Goal: Transaction & Acquisition: Book appointment/travel/reservation

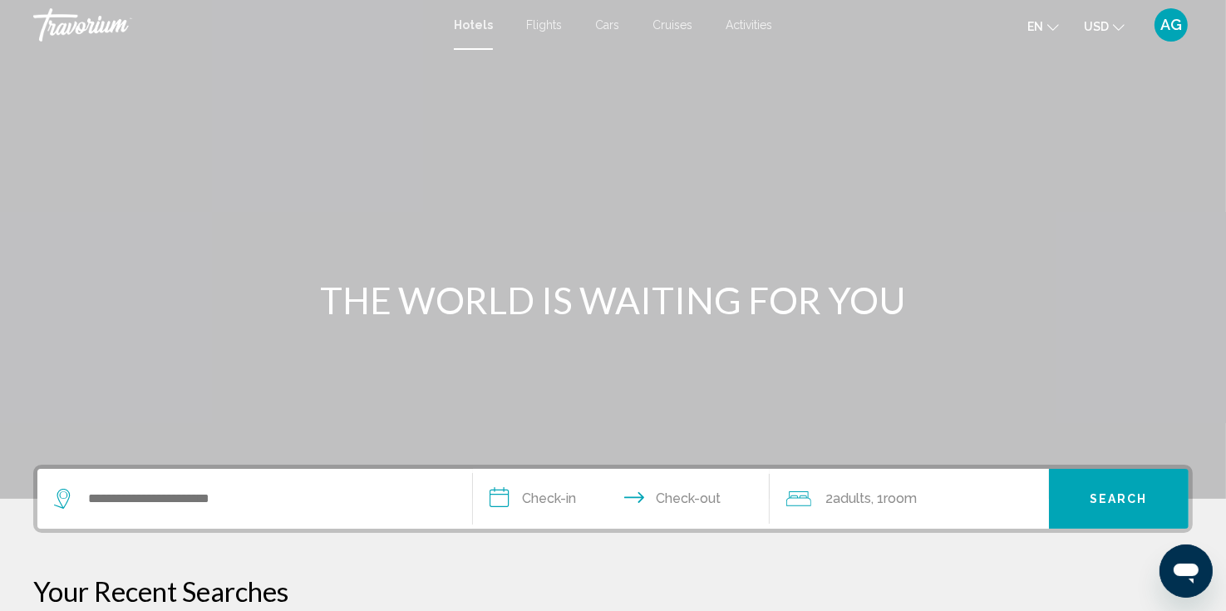
click at [759, 25] on span "Activities" at bounding box center [749, 24] width 47 height 13
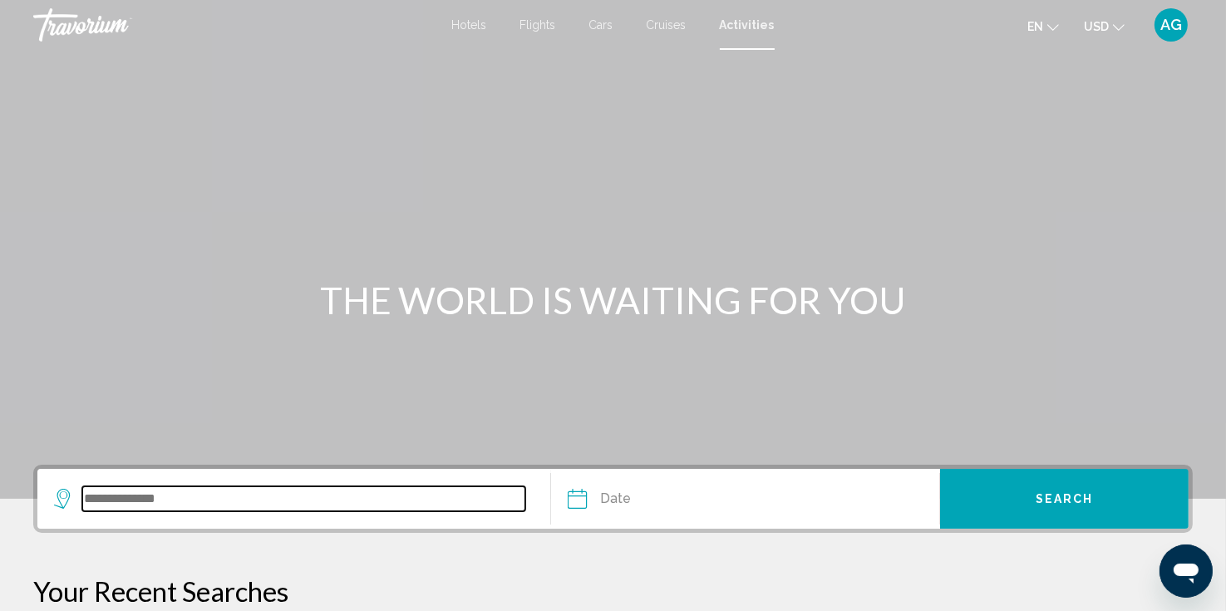
drag, startPoint x: 204, startPoint y: 503, endPoint x: 175, endPoint y: 491, distance: 31.7
click at [175, 491] on input "Search widget" at bounding box center [303, 498] width 443 height 25
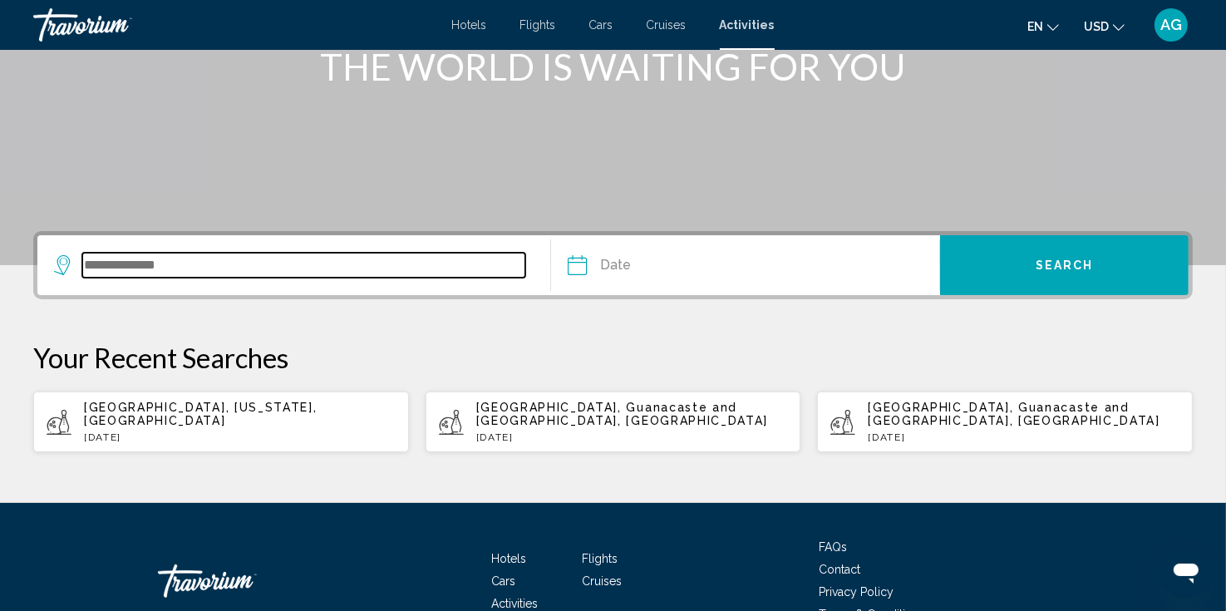
scroll to position [328, 0]
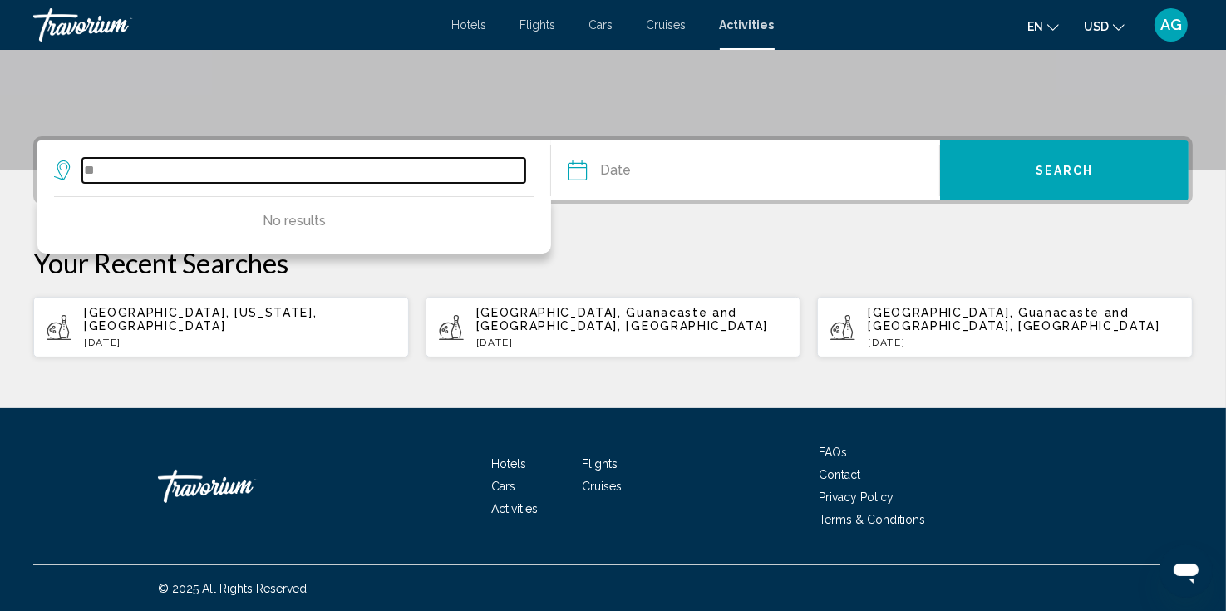
type input "*"
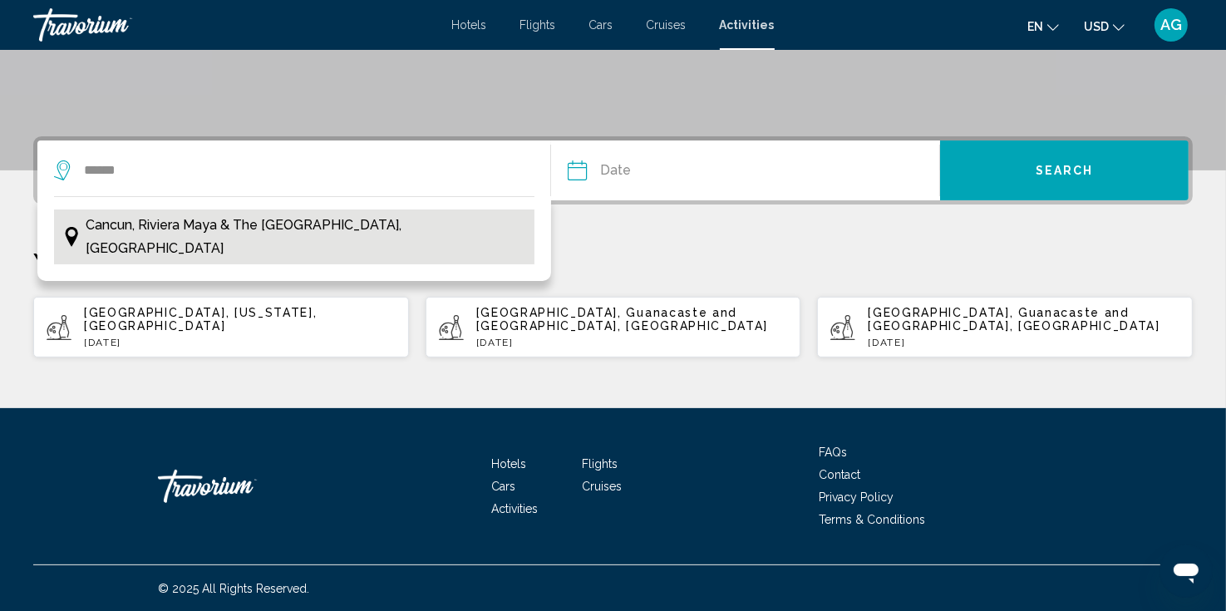
click at [259, 223] on span "Cancun, Riviera Maya & the [GEOGRAPHIC_DATA], [GEOGRAPHIC_DATA]" at bounding box center [306, 237] width 441 height 47
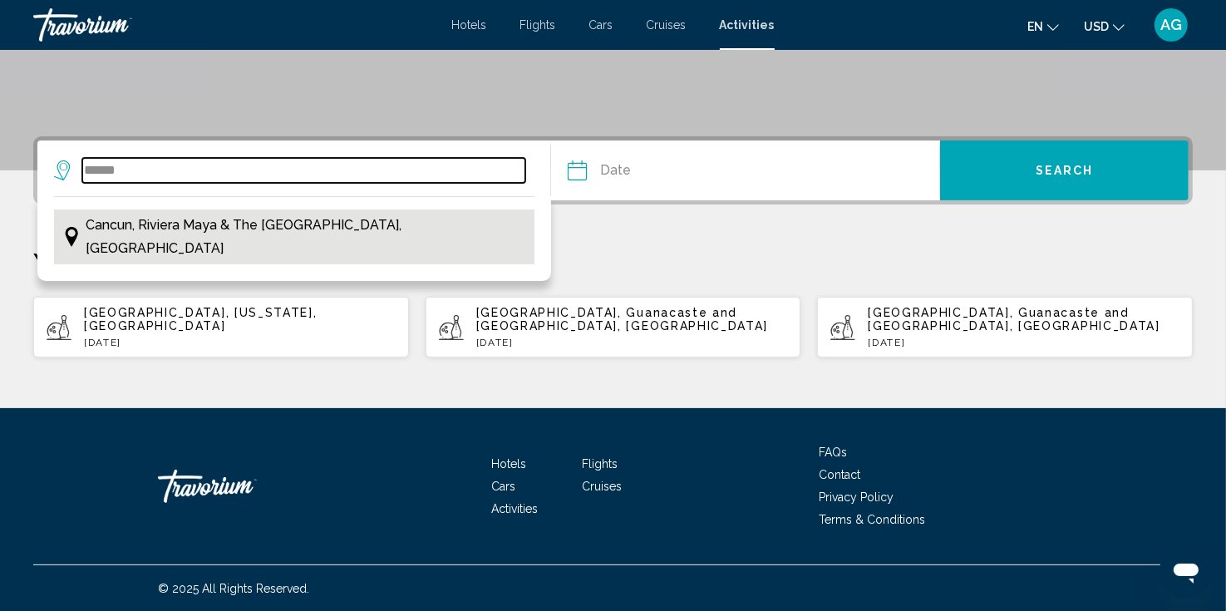
type input "**********"
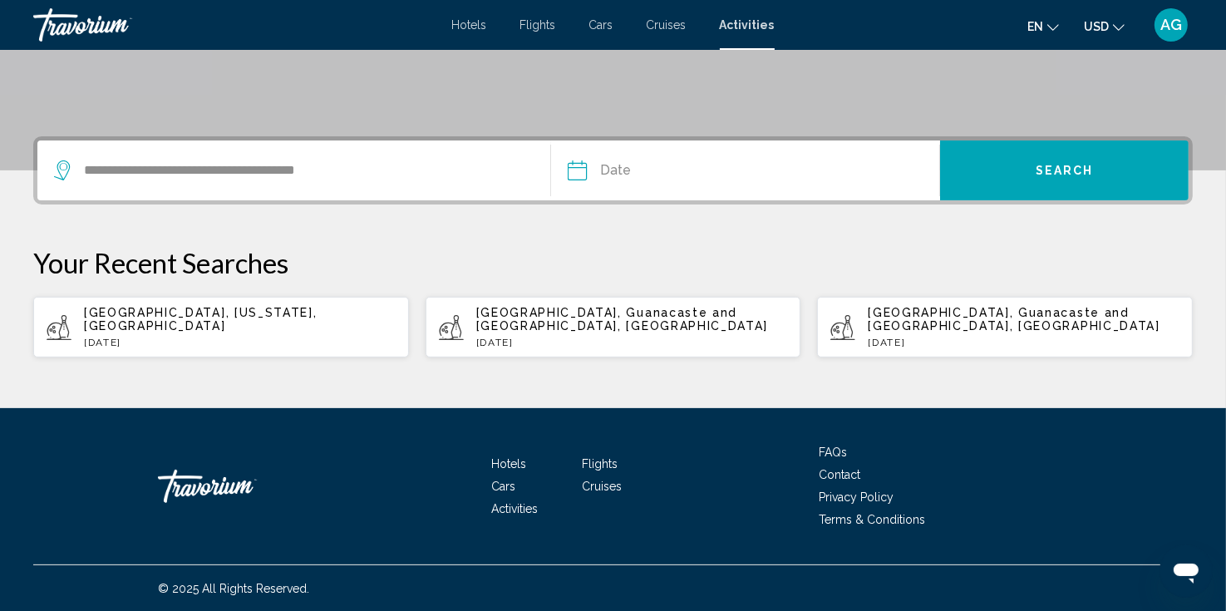
click at [619, 172] on input "Date" at bounding box center [660, 173] width 193 height 65
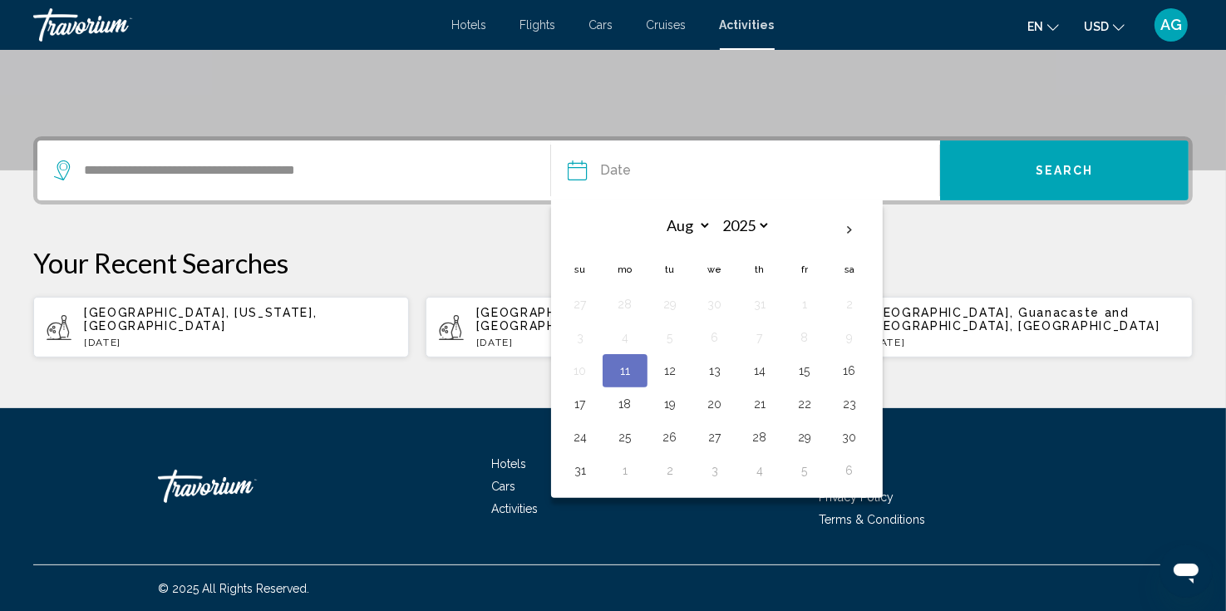
click at [634, 363] on button "11" at bounding box center [625, 370] width 27 height 23
type input "**********"
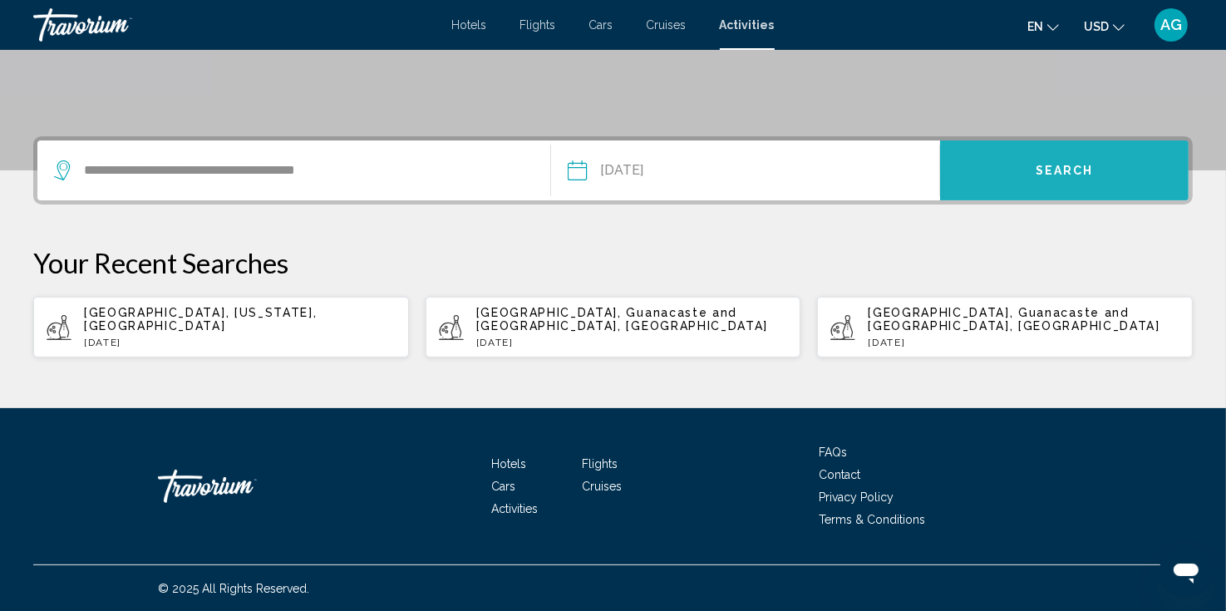
click at [1049, 183] on button "Search" at bounding box center [1064, 171] width 249 height 60
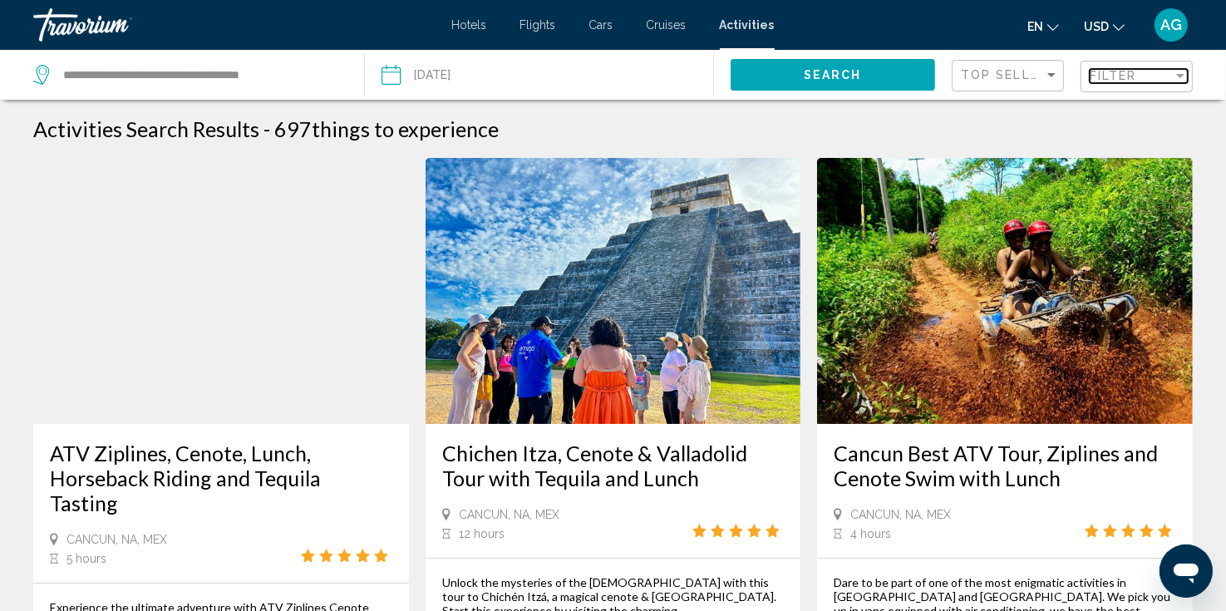
click at [1167, 71] on div "Filter" at bounding box center [1131, 75] width 83 height 13
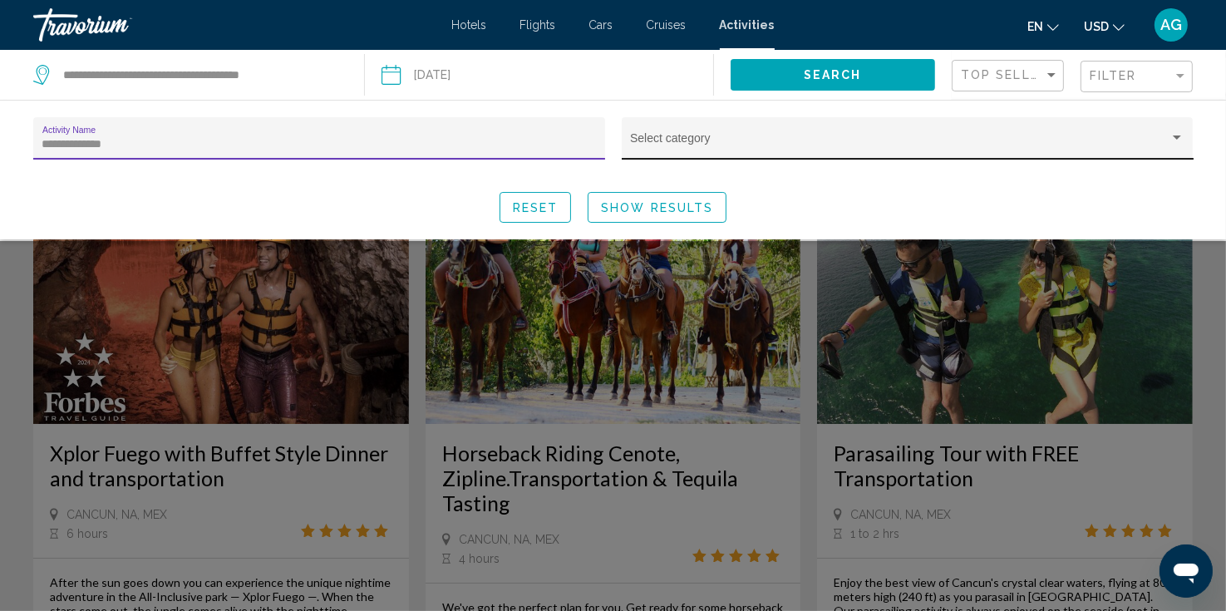
type input "**********"
click at [745, 138] on span "Search widget" at bounding box center [900, 144] width 540 height 13
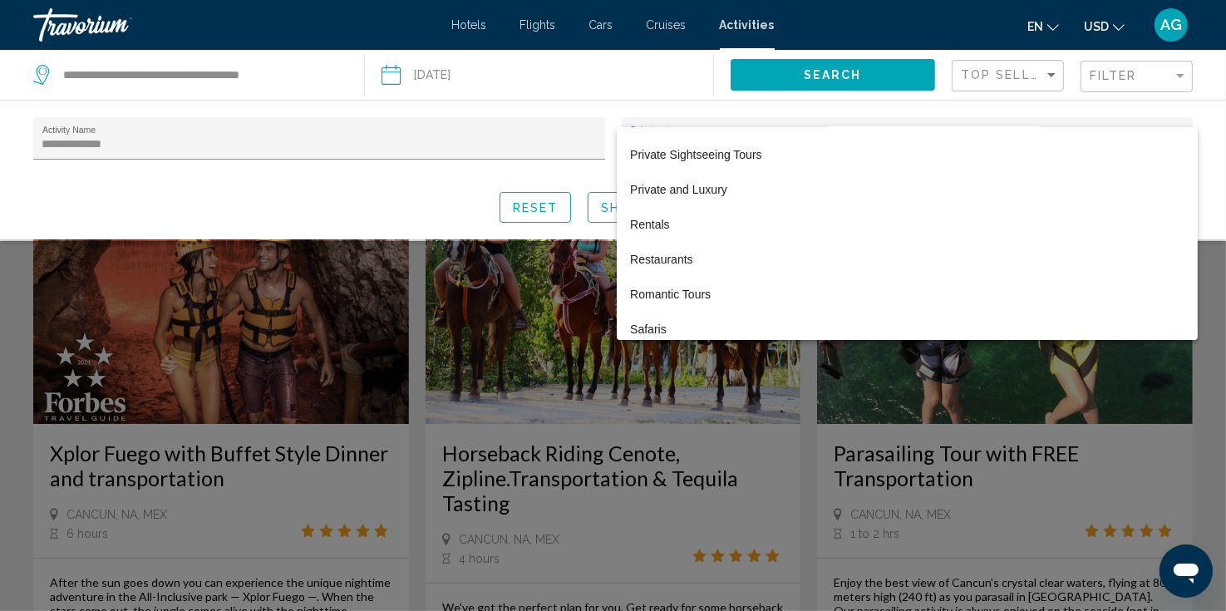
scroll to position [3392, 0]
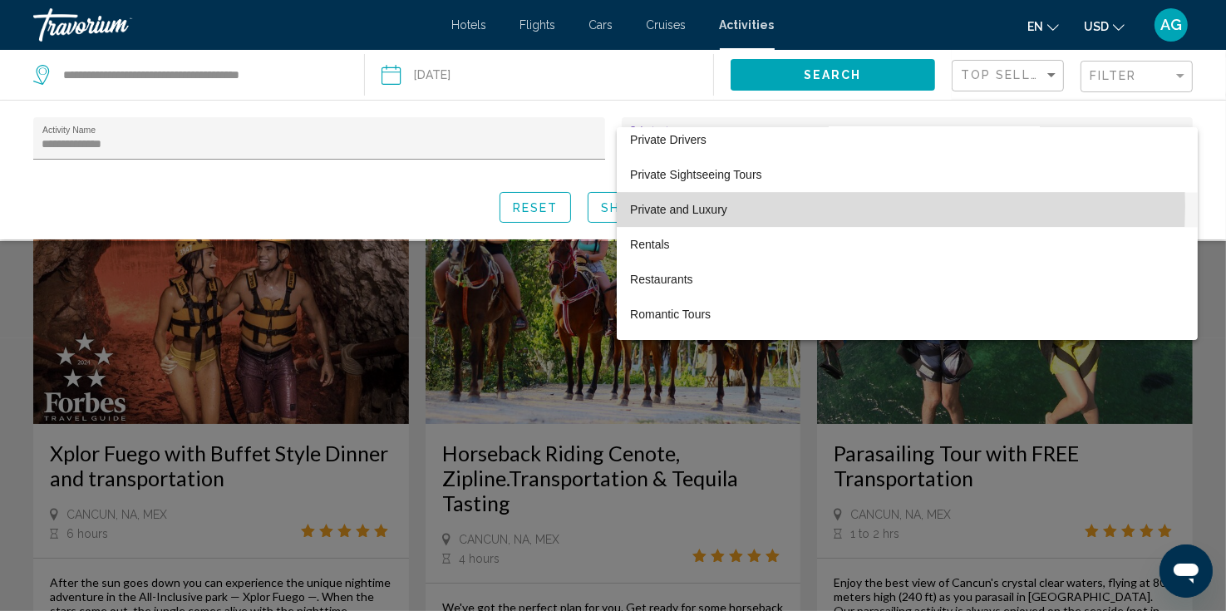
click at [801, 205] on span "Private and Luxury" at bounding box center [907, 209] width 555 height 35
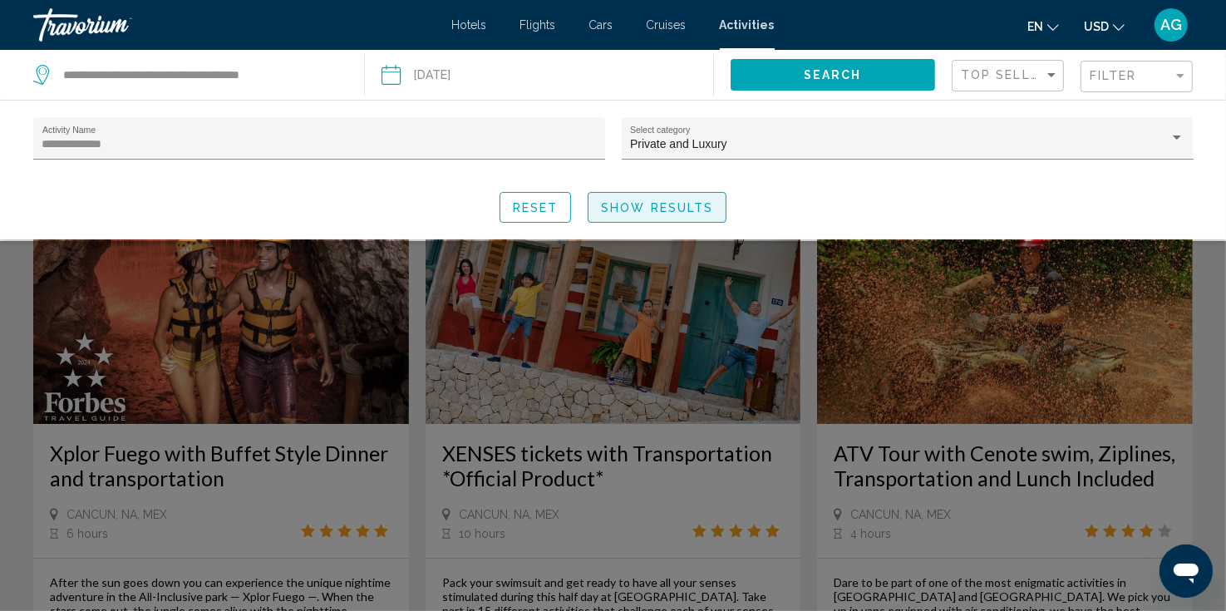
click at [673, 203] on span "Show Results" at bounding box center [657, 207] width 112 height 13
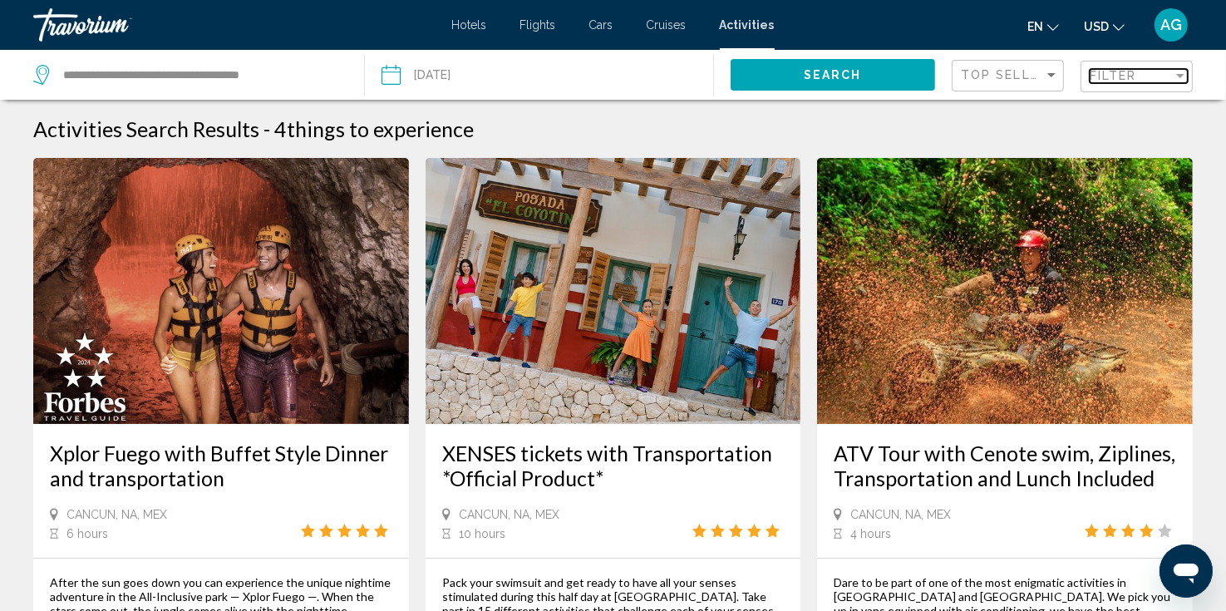
click at [1143, 73] on div "Filter" at bounding box center [1131, 75] width 83 height 13
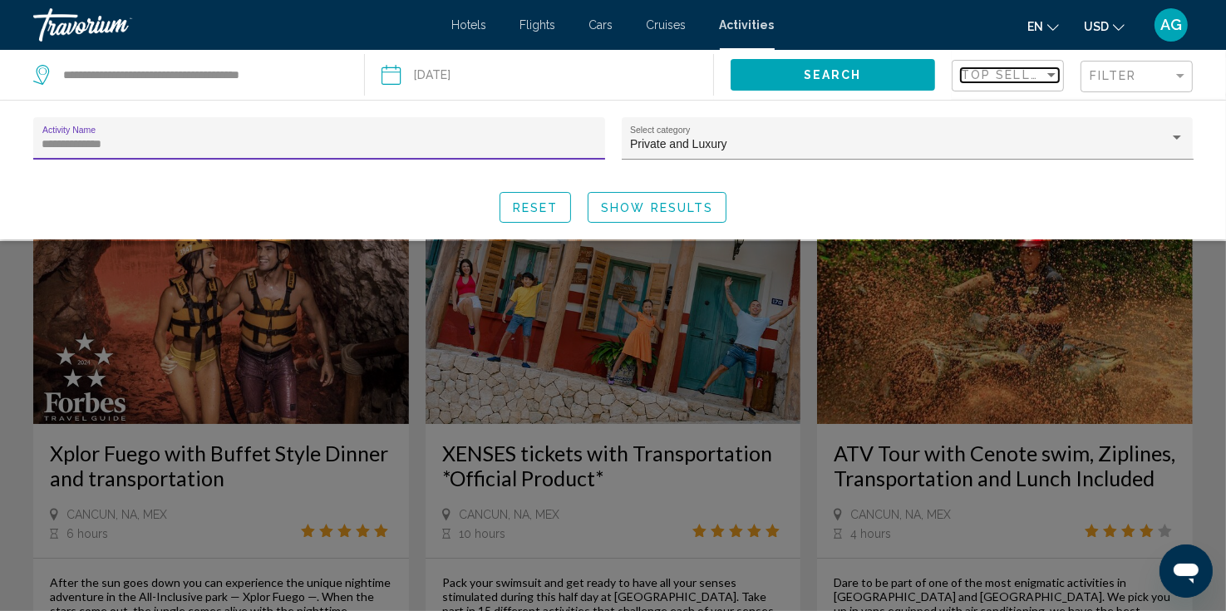
click at [1052, 76] on div "Sort by" at bounding box center [1052, 75] width 8 height 4
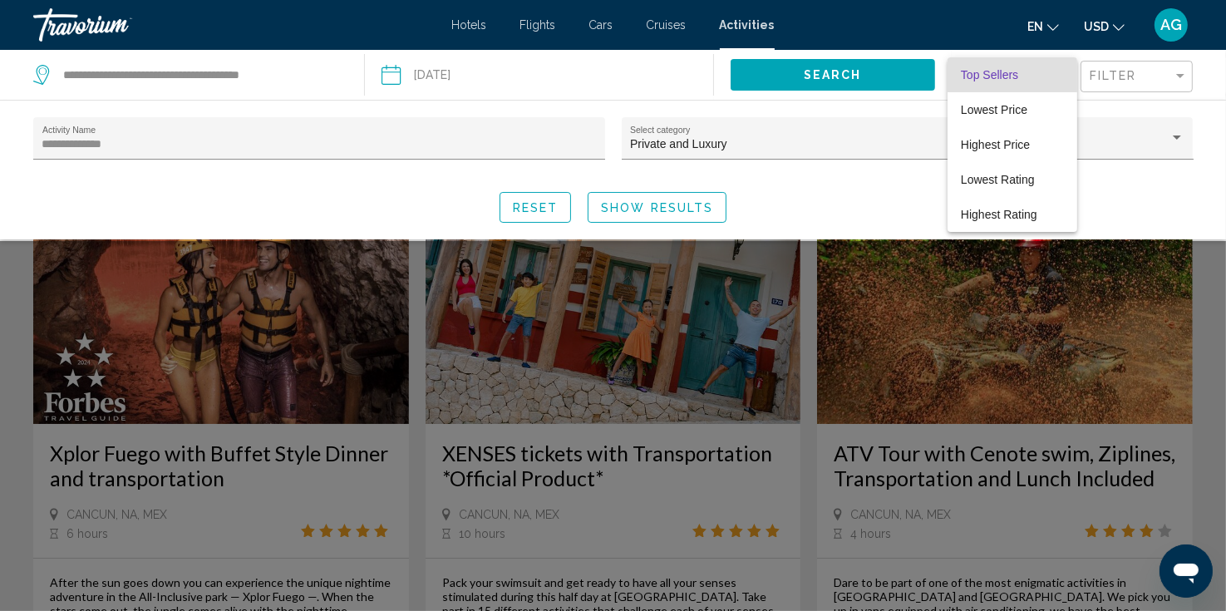
click at [554, 160] on div at bounding box center [613, 305] width 1226 height 611
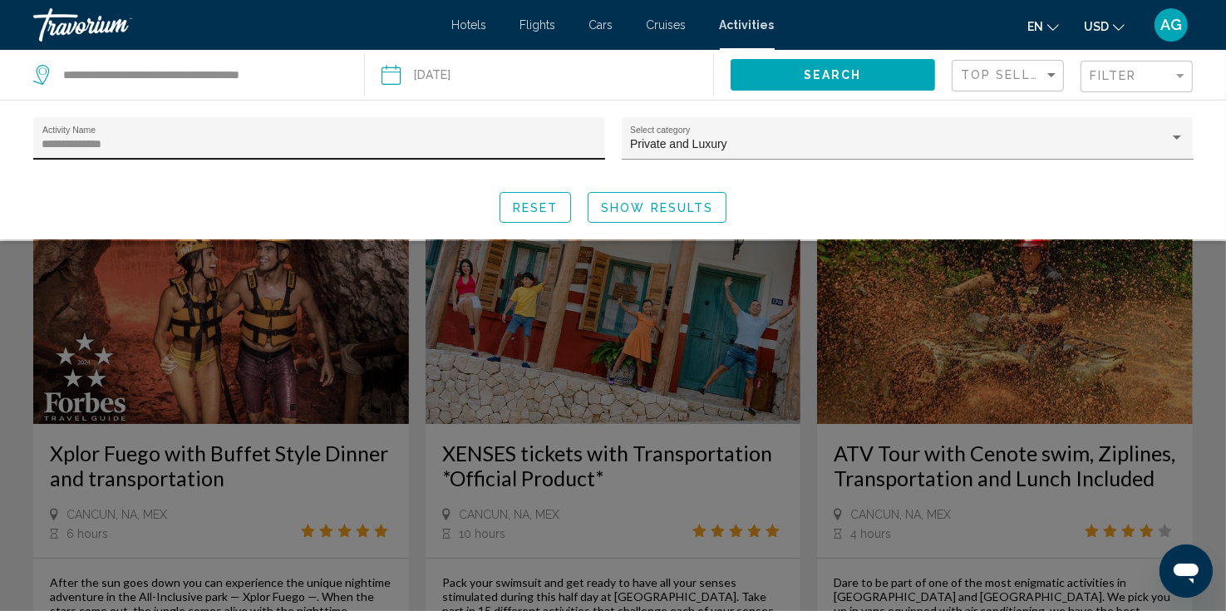
click at [540, 147] on input "**********" at bounding box center [319, 144] width 555 height 13
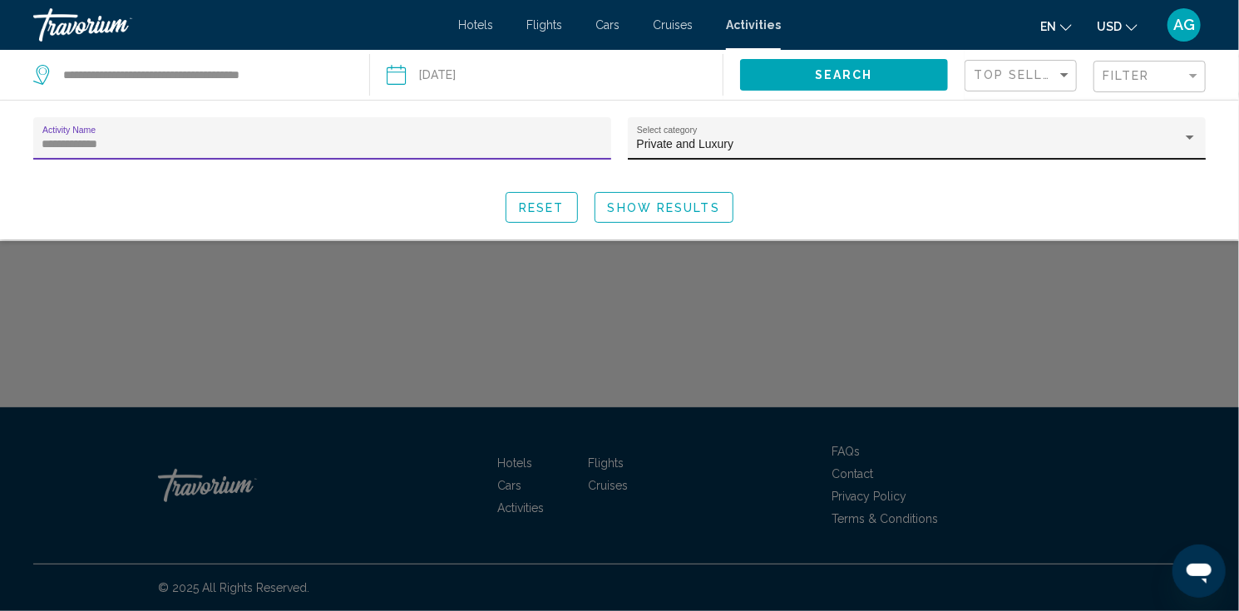
type input "**********"
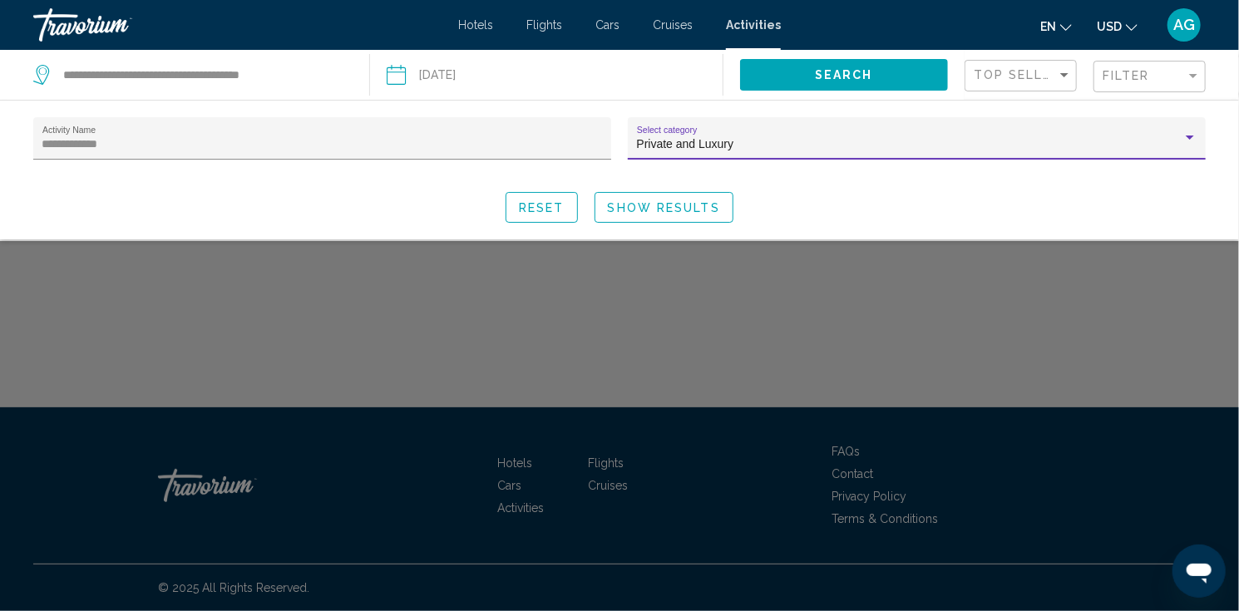
click at [836, 140] on div "Private and Luxury" at bounding box center [909, 144] width 545 height 13
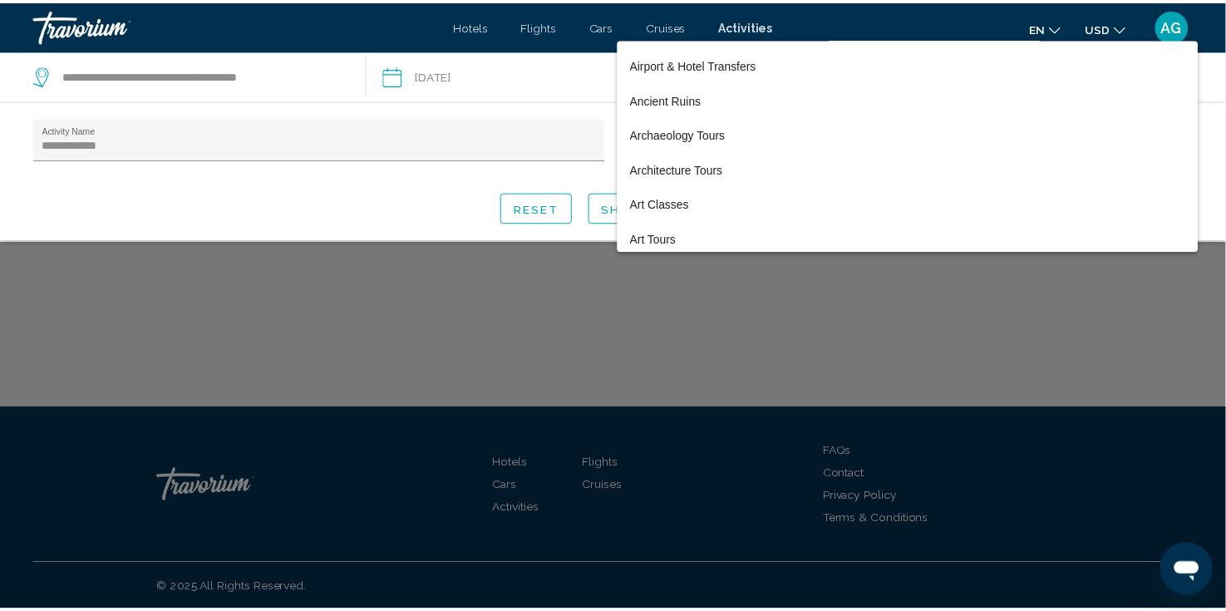
scroll to position [181, 0]
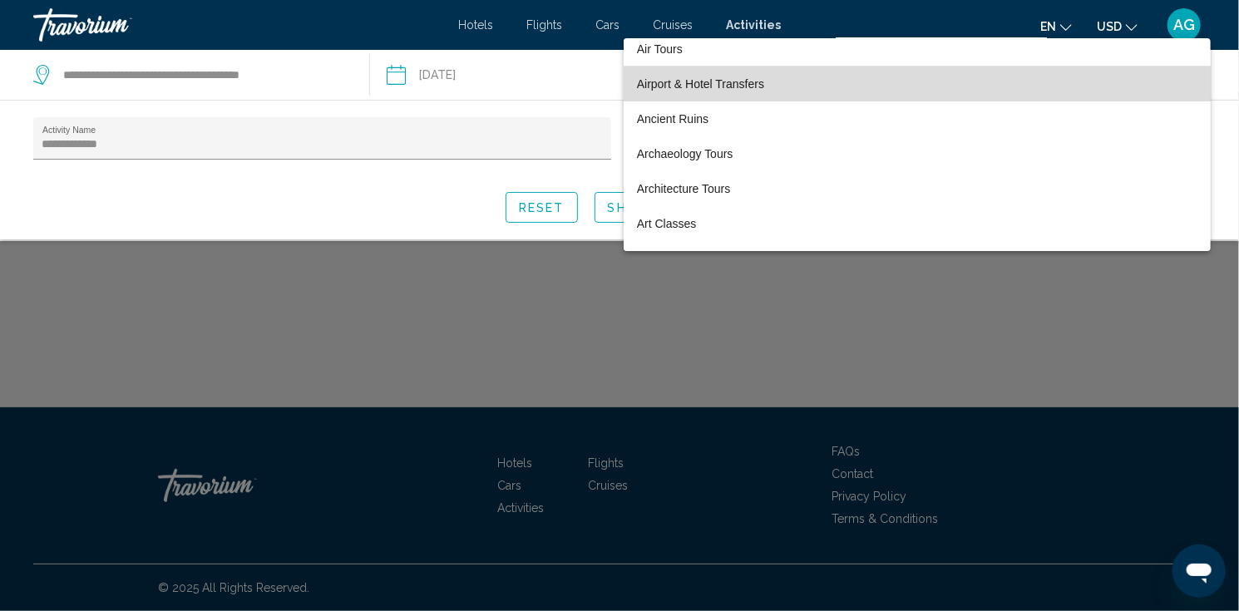
click at [948, 85] on span "Airport & Hotel Transfers" at bounding box center [917, 84] width 560 height 35
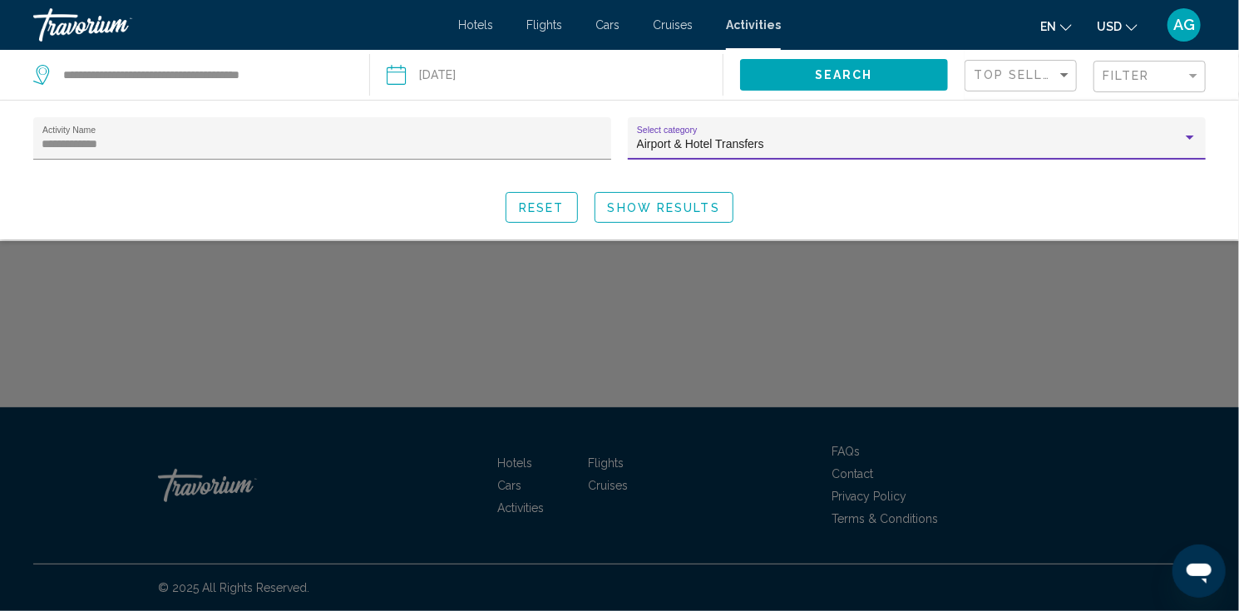
click at [676, 206] on span "Show Results" at bounding box center [664, 207] width 112 height 13
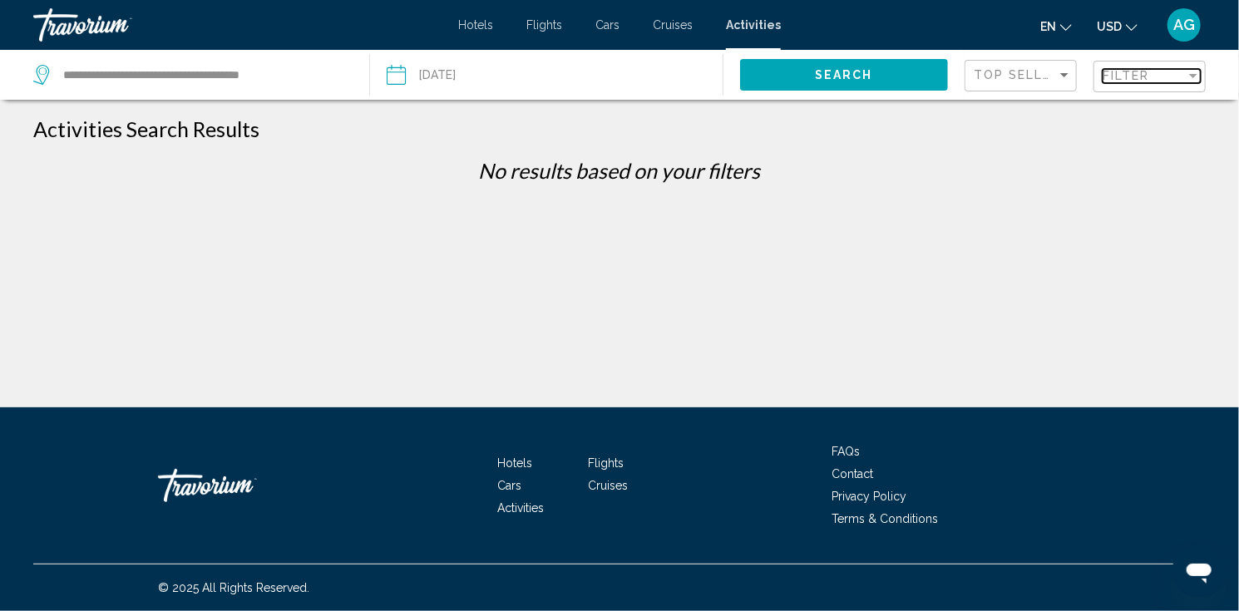
click at [1135, 76] on span "Filter" at bounding box center [1125, 75] width 47 height 13
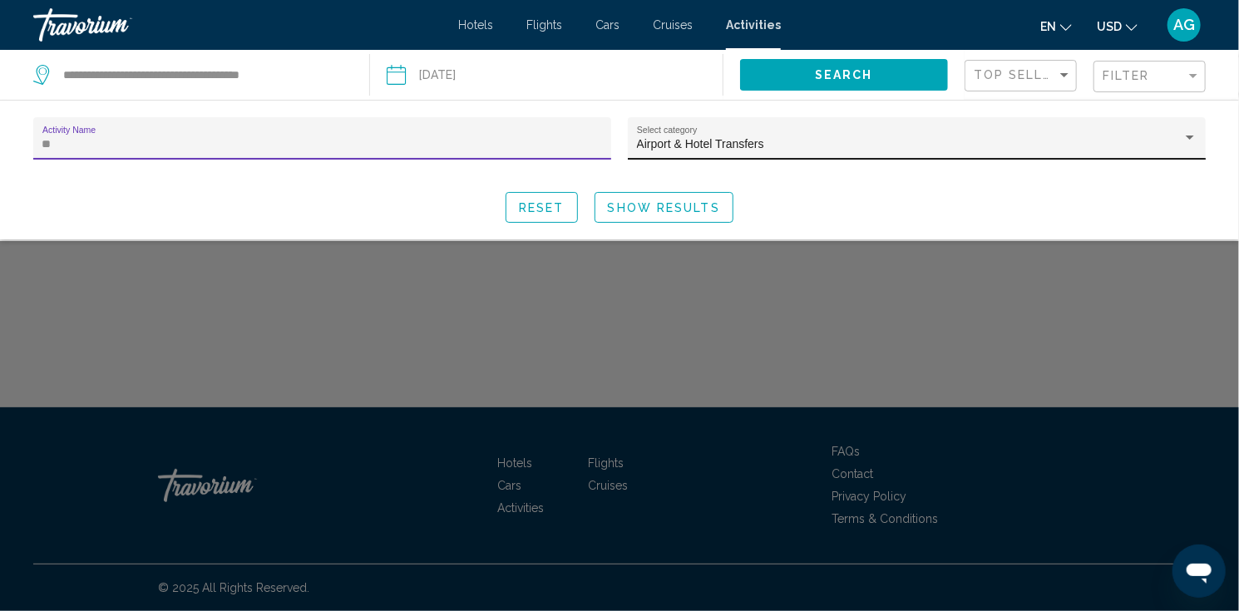
type input "*"
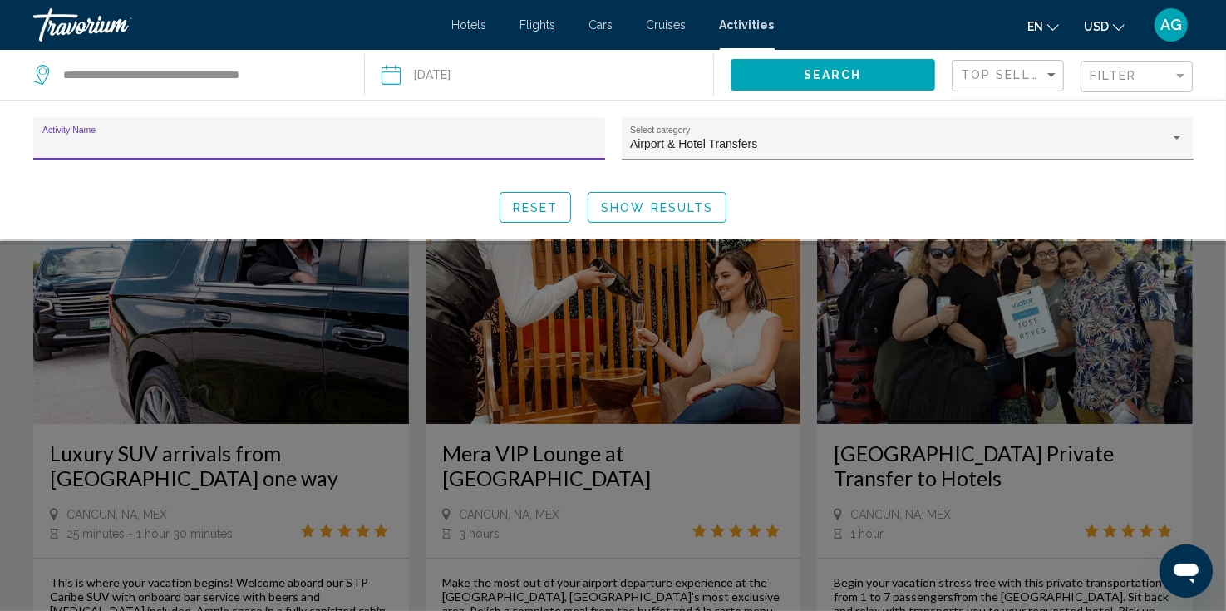
click at [683, 210] on span "Show Results" at bounding box center [657, 207] width 112 height 13
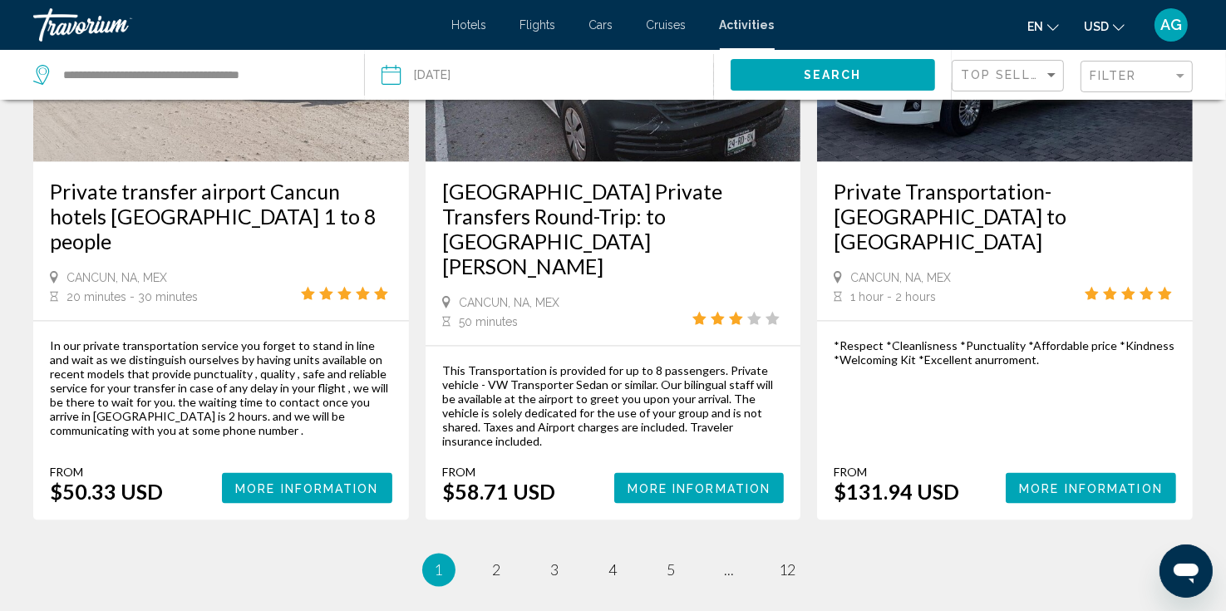
scroll to position [2494, 0]
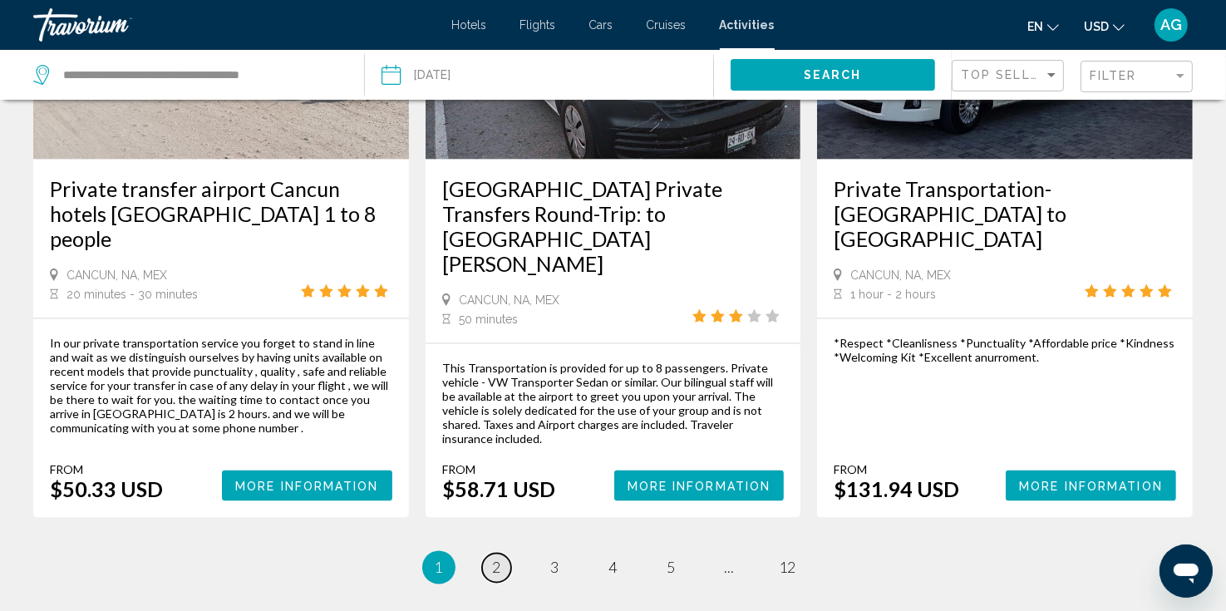
click at [500, 559] on span "2" at bounding box center [497, 568] width 8 height 18
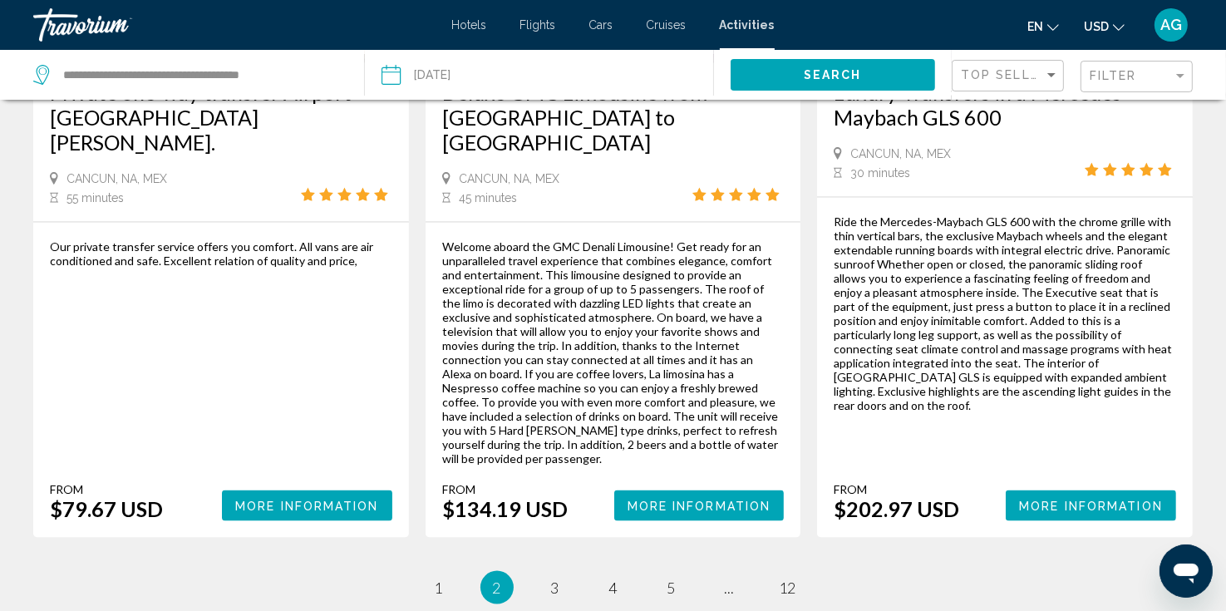
scroll to position [2328, 0]
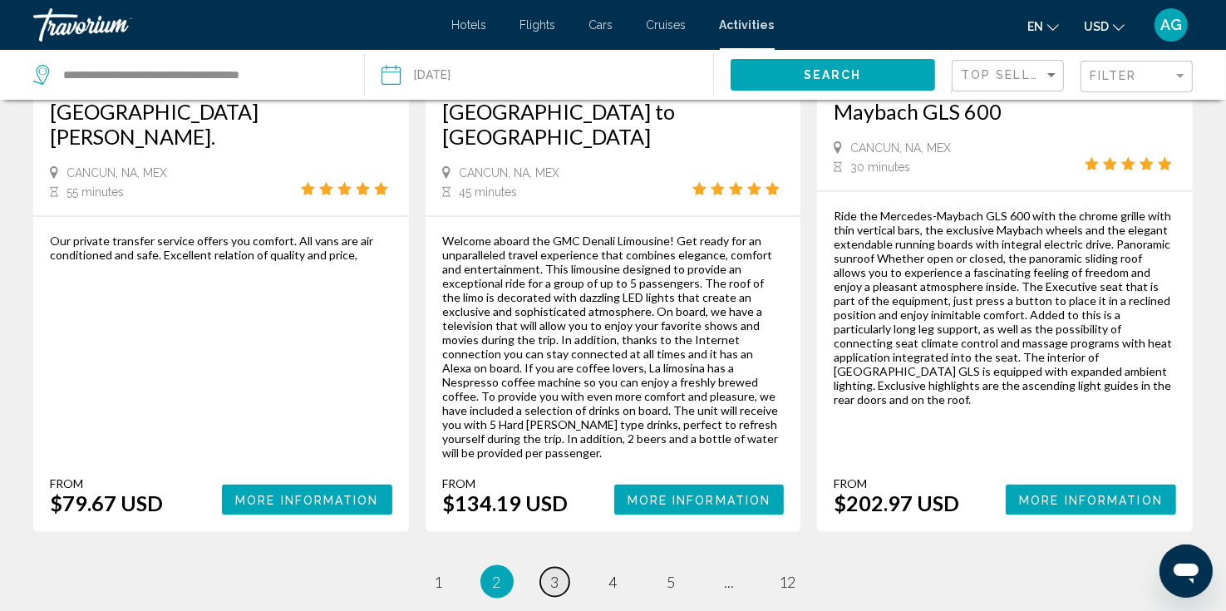
click at [555, 573] on span "3" at bounding box center [555, 582] width 8 height 18
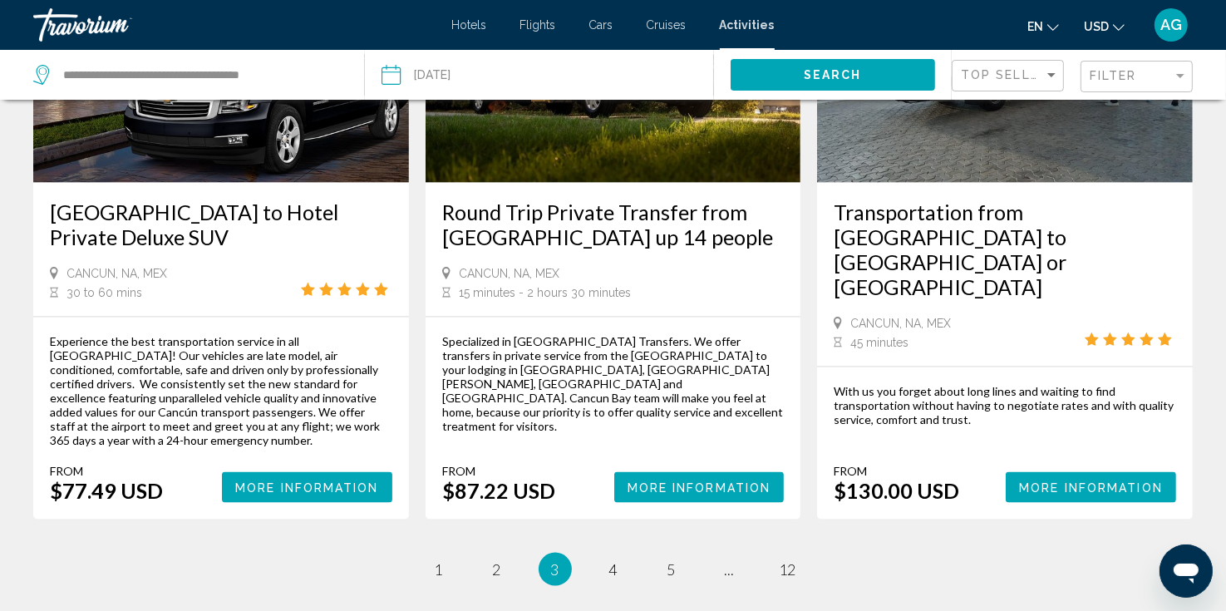
scroll to position [2328, 0]
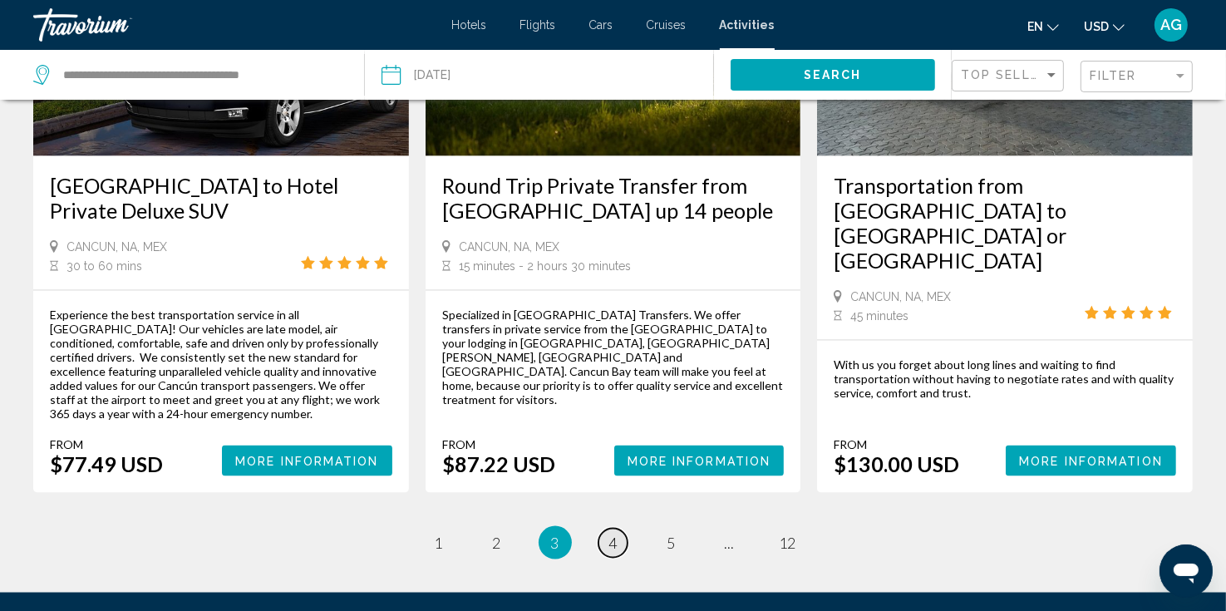
click at [610, 534] on span "4" at bounding box center [613, 543] width 8 height 18
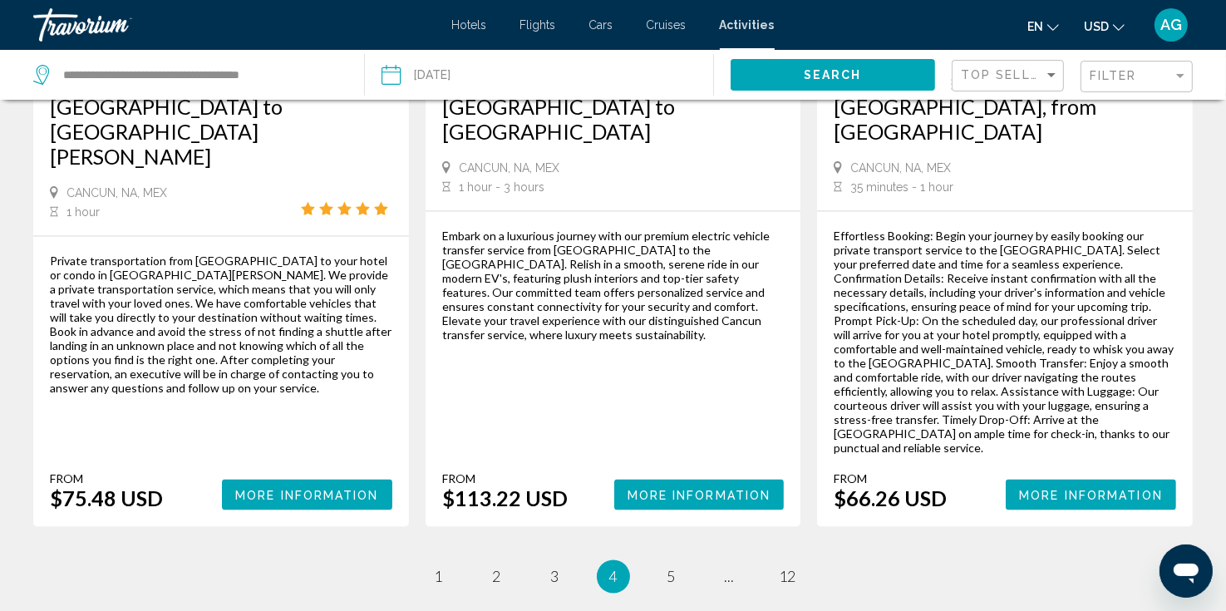
scroll to position [2527, 0]
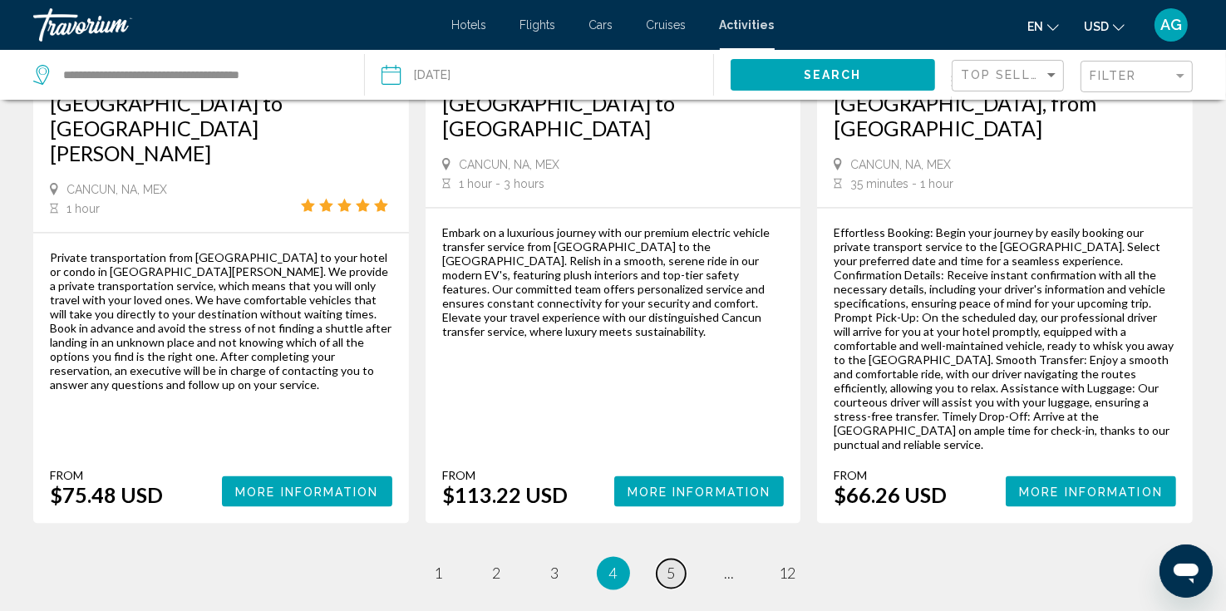
click at [672, 565] on span "5" at bounding box center [672, 574] width 8 height 18
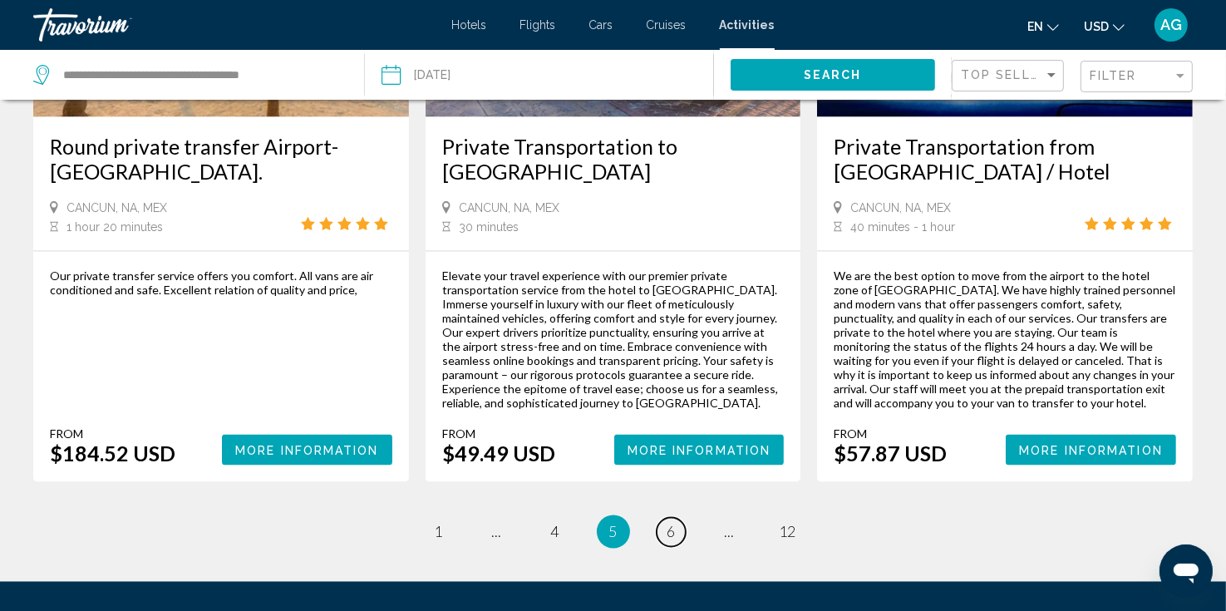
scroll to position [2628, 0]
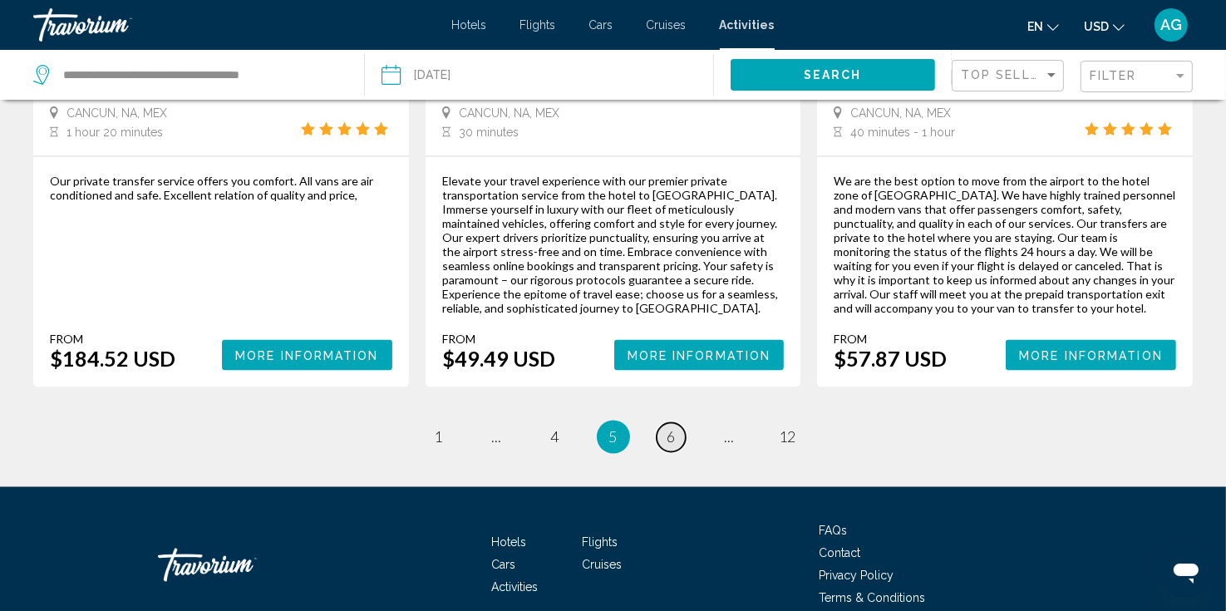
click at [678, 423] on link "page 6" at bounding box center [671, 437] width 29 height 29
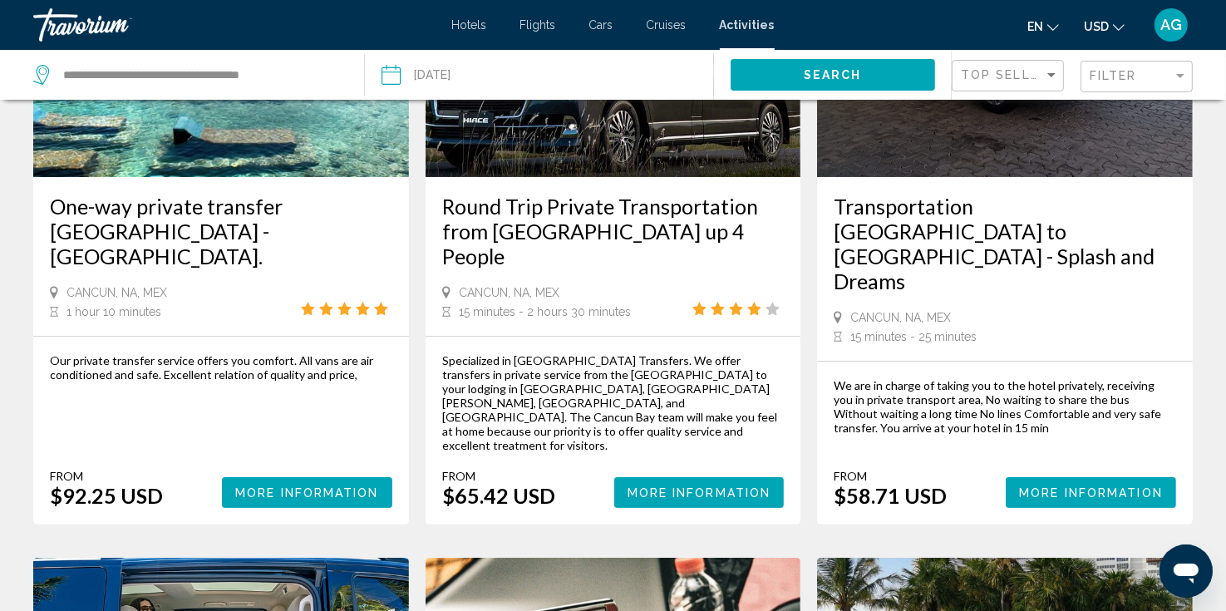
scroll to position [244, 0]
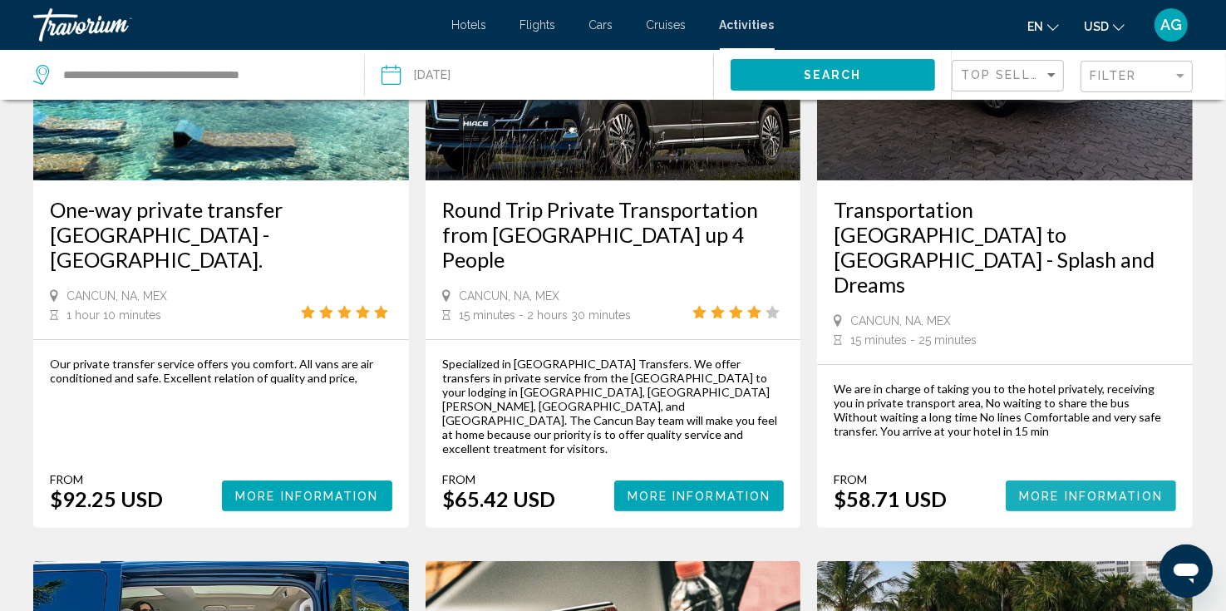
click at [1085, 490] on span "More Information" at bounding box center [1091, 496] width 144 height 13
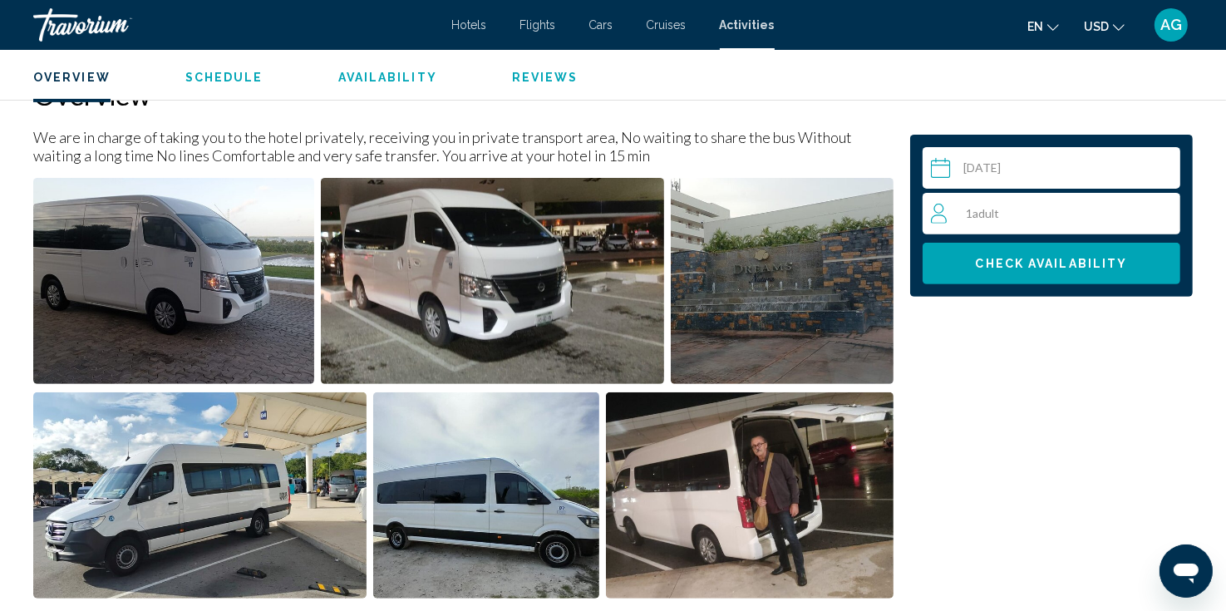
scroll to position [557, 0]
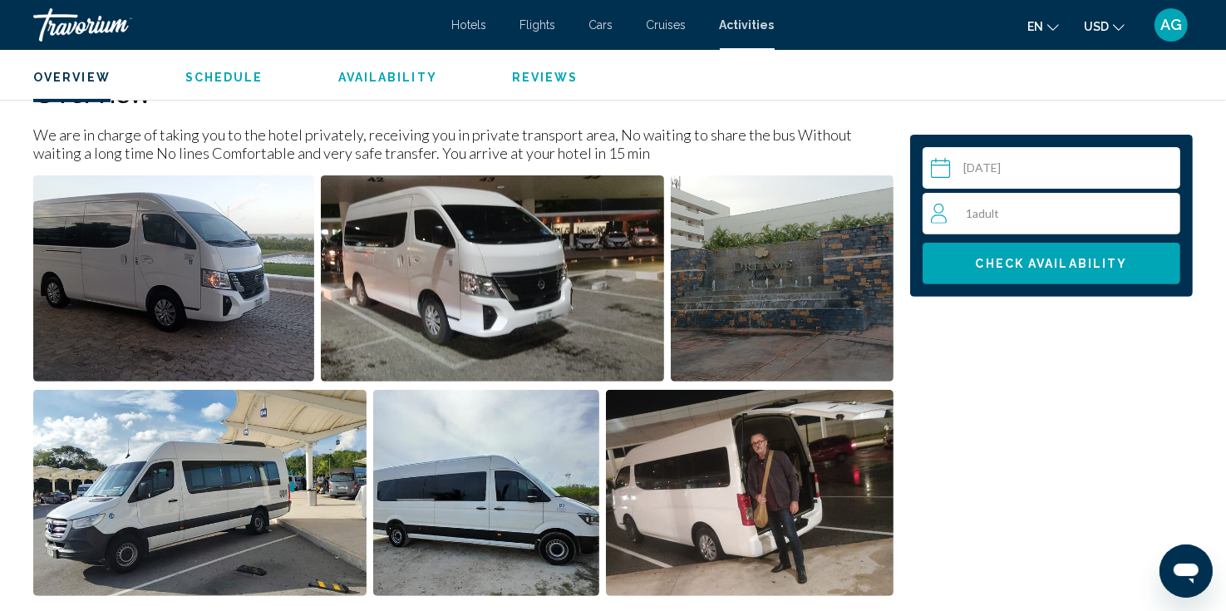
click at [1102, 209] on div "1 Adult Adults" at bounding box center [1055, 214] width 249 height 20
click at [1159, 211] on icon "Increment adults" at bounding box center [1163, 213] width 15 height 20
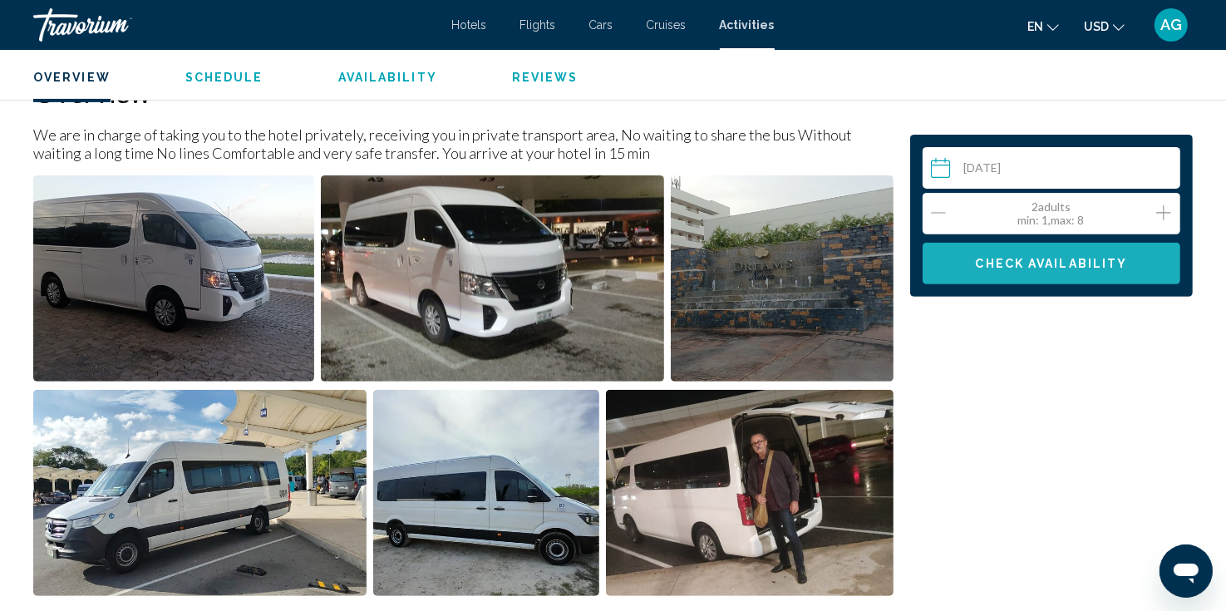
click at [1050, 264] on span "Check Availability" at bounding box center [1052, 264] width 152 height 13
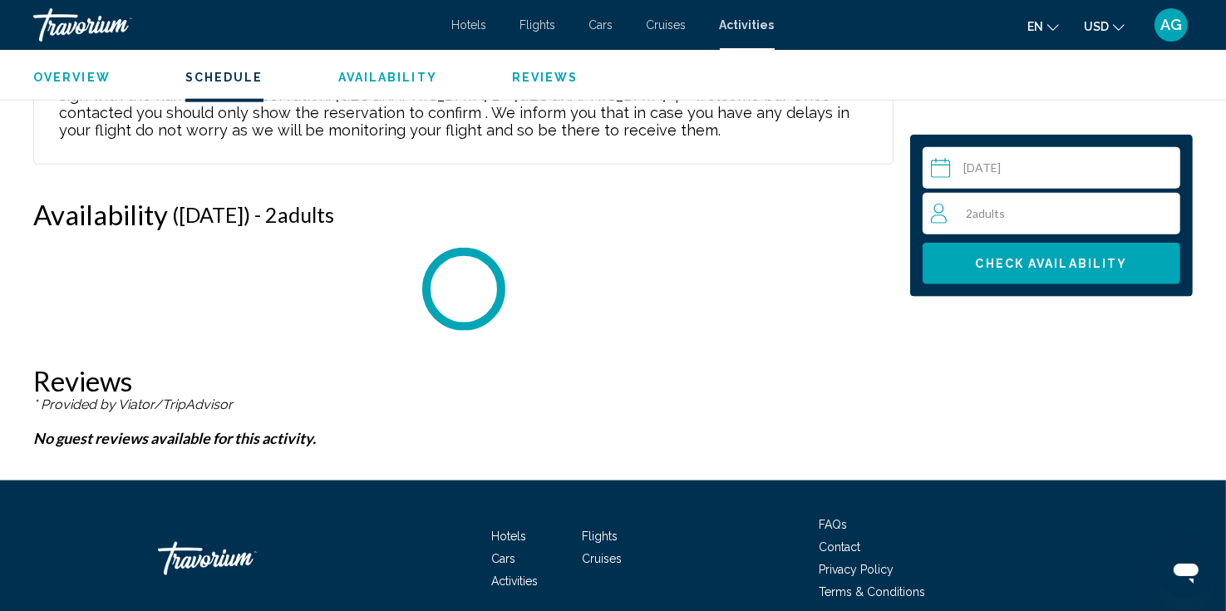
scroll to position [2014, 0]
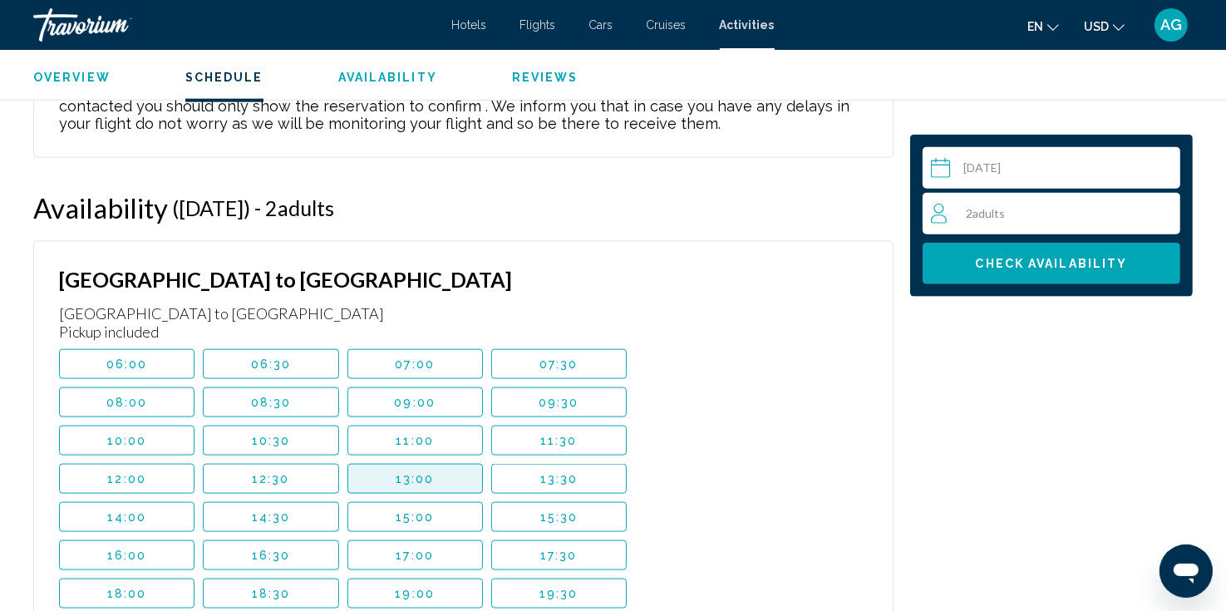
click at [426, 468] on button "13:00" at bounding box center [416, 479] width 136 height 30
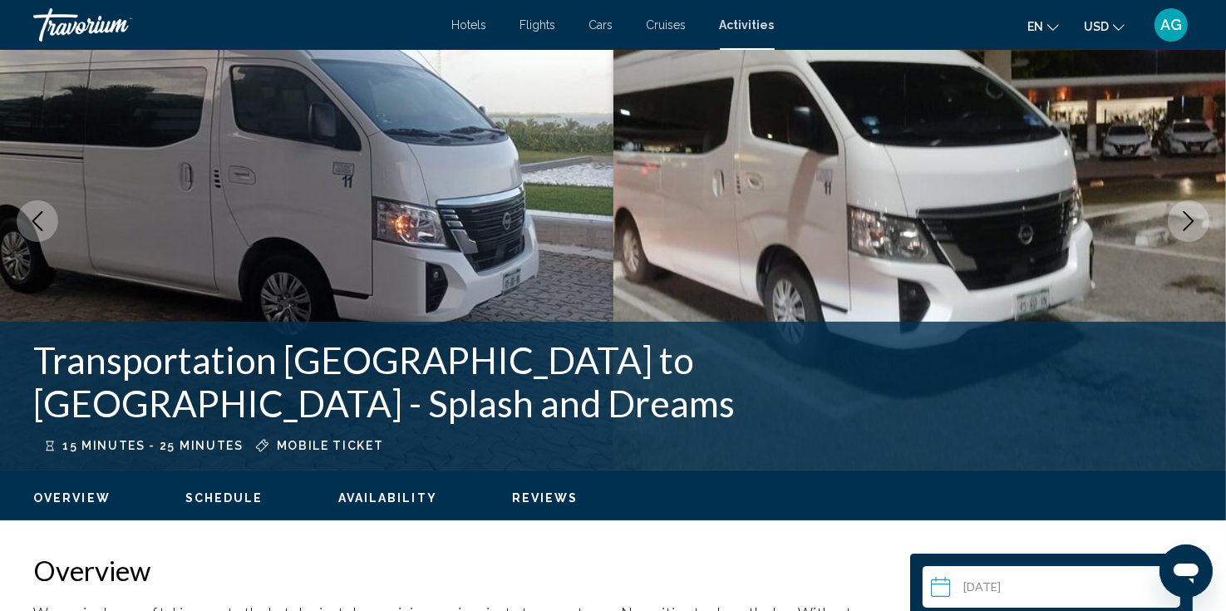
scroll to position [0, 0]
